Goal: Task Accomplishment & Management: Manage account settings

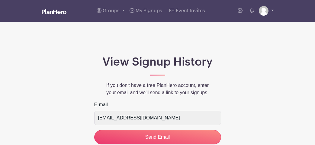
click at [267, 9] on img at bounding box center [263, 11] width 10 height 10
click at [240, 25] on link "My account" at bounding box center [249, 25] width 48 height 10
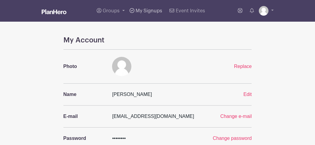
click at [141, 9] on span "My Signups" at bounding box center [148, 10] width 27 height 5
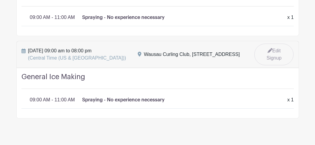
scroll to position [503, 0]
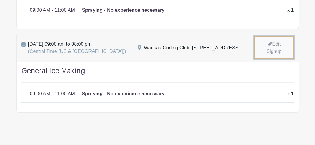
click at [275, 40] on link "Edit Signup" at bounding box center [273, 47] width 39 height 23
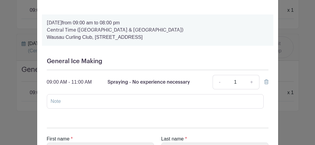
scroll to position [586, 0]
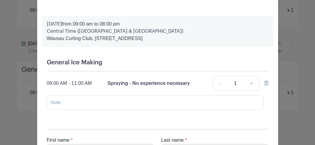
click at [265, 81] on icon at bounding box center [266, 83] width 4 height 5
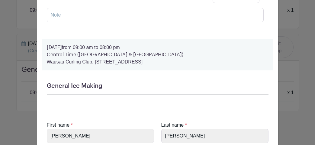
scroll to position [622, 0]
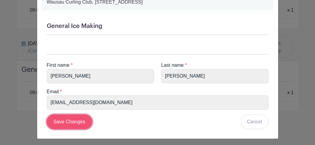
click at [71, 119] on input "Save Changes" at bounding box center [69, 122] width 45 height 14
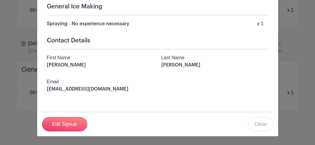
scroll to position [393, 0]
click at [265, 128] on link "Close" at bounding box center [260, 124] width 25 height 14
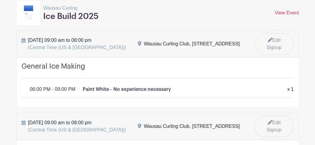
scroll to position [0, 0]
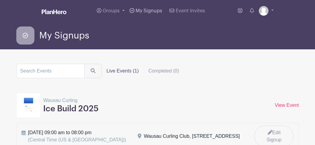
click at [143, 9] on span "My Signups" at bounding box center [148, 10] width 27 height 5
click at [144, 12] on span "My Signups" at bounding box center [148, 10] width 27 height 5
click at [121, 93] on div "Wausau Curling Ice Build 2025 View Event View Event" at bounding box center [157, 105] width 282 height 25
